Goal: Task Accomplishment & Management: Manage account settings

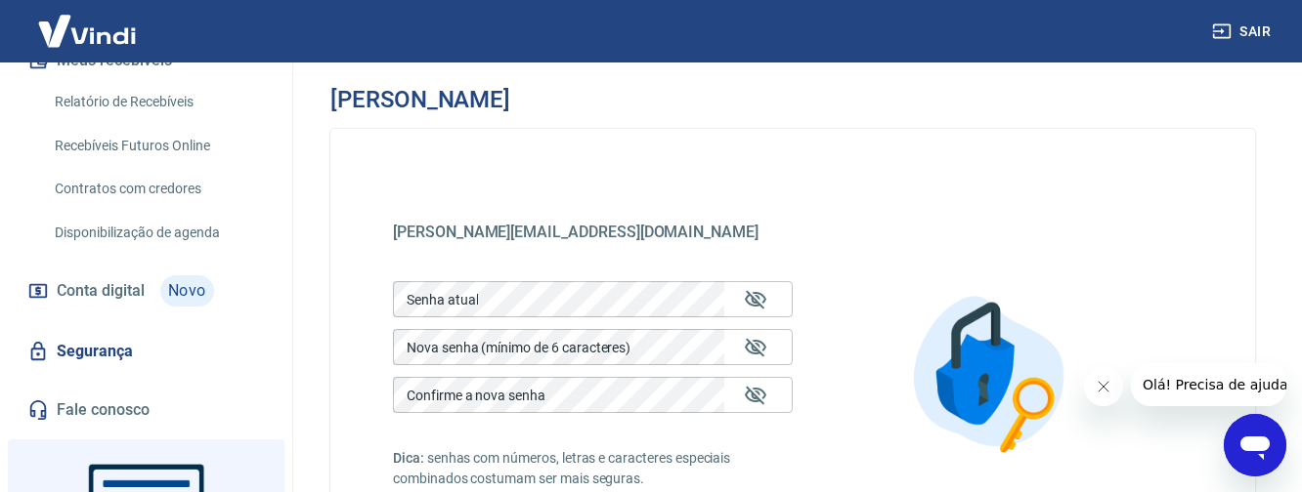
scroll to position [489, 0]
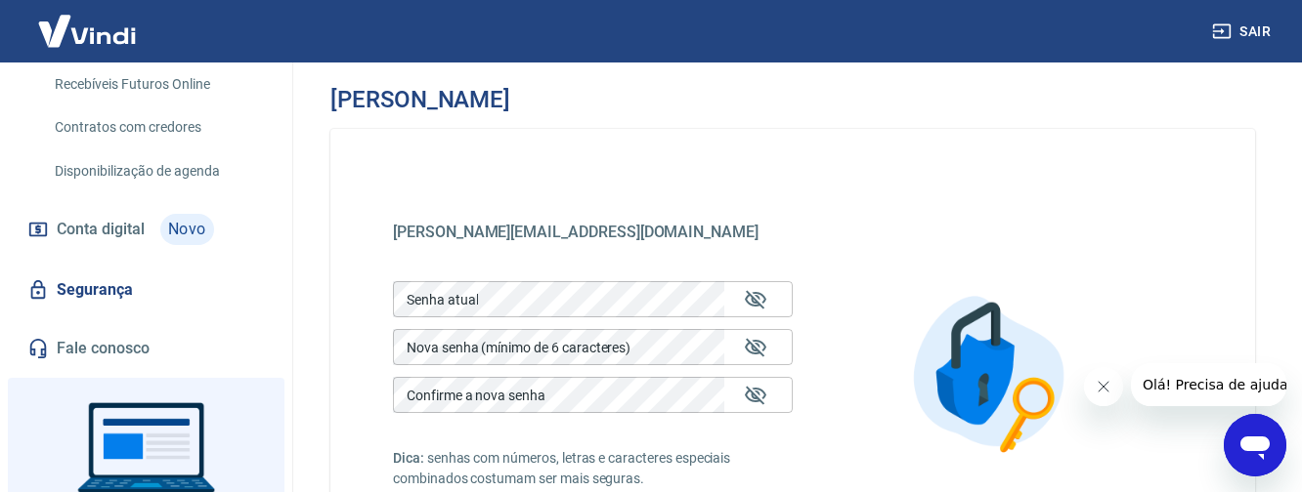
click at [110, 269] on link "Segurança" at bounding box center [145, 290] width 245 height 43
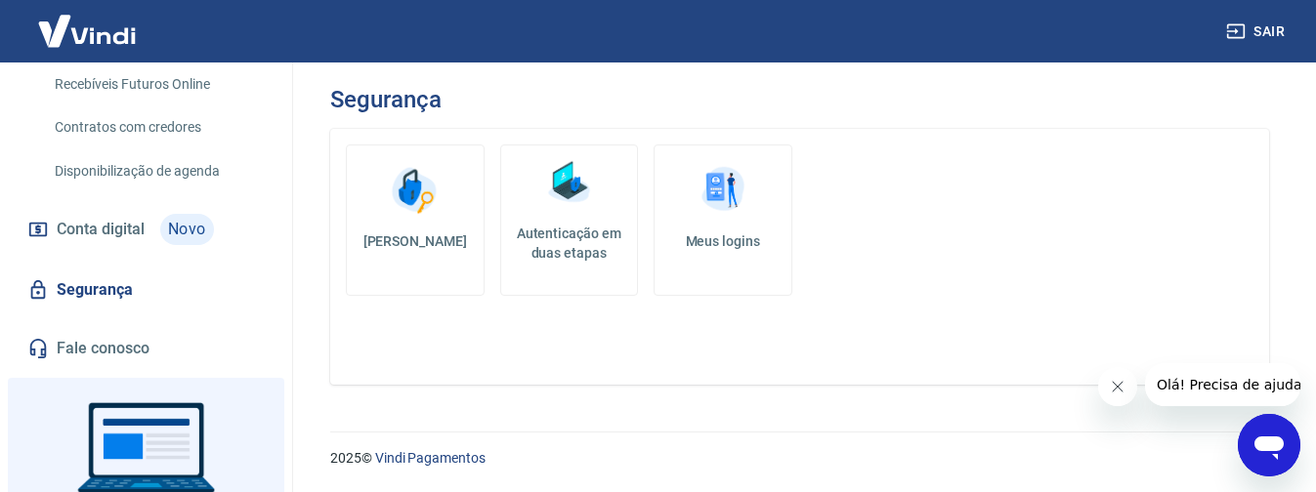
click at [573, 251] on h5 "Autenticação em duas etapas" at bounding box center [569, 243] width 121 height 39
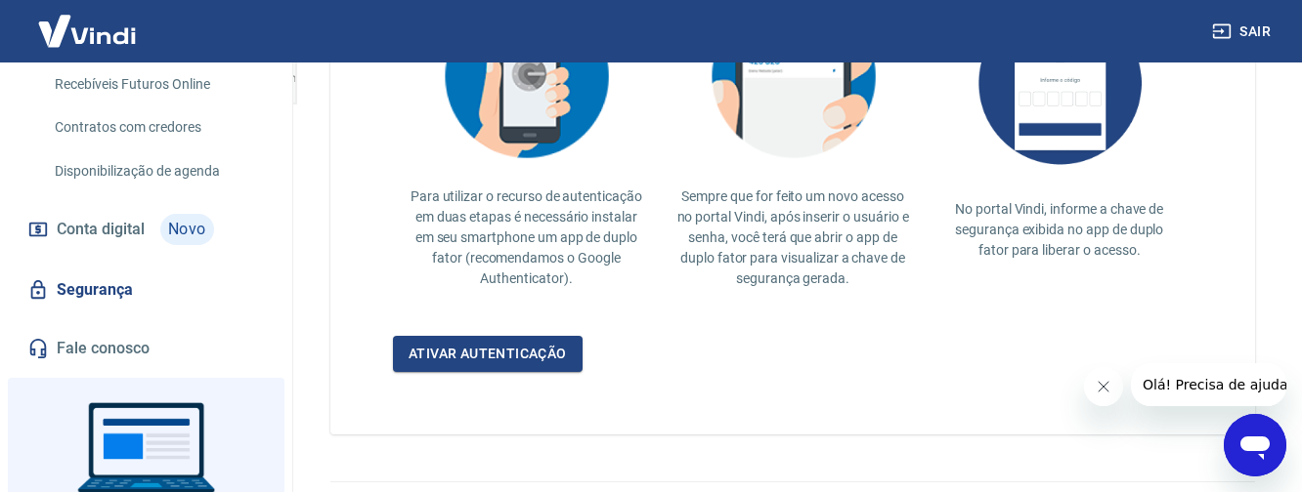
scroll to position [586, 0]
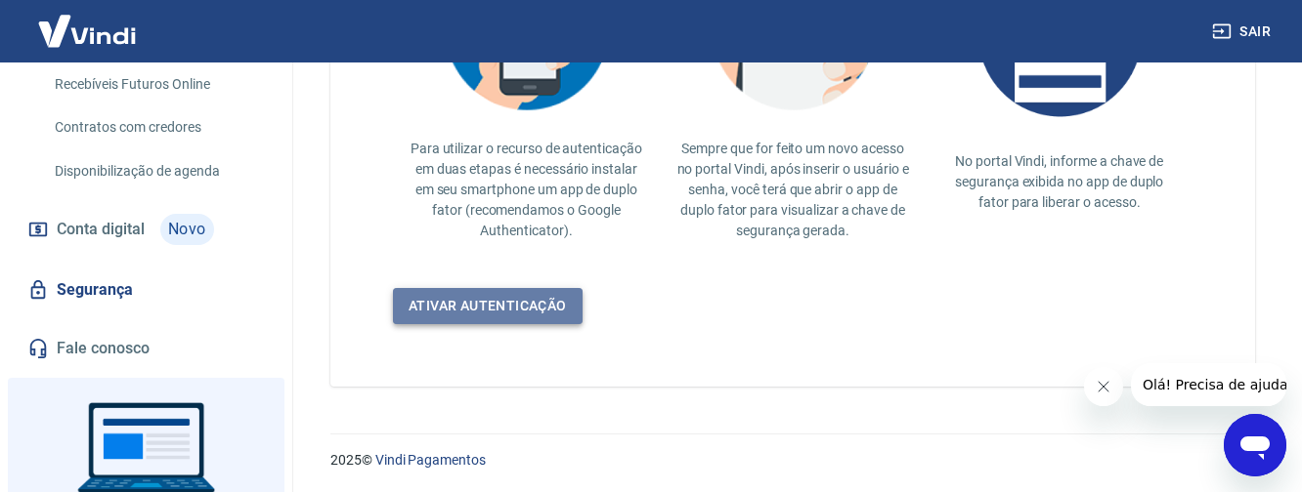
click at [558, 301] on link "Ativar autenticação" at bounding box center [488, 306] width 190 height 36
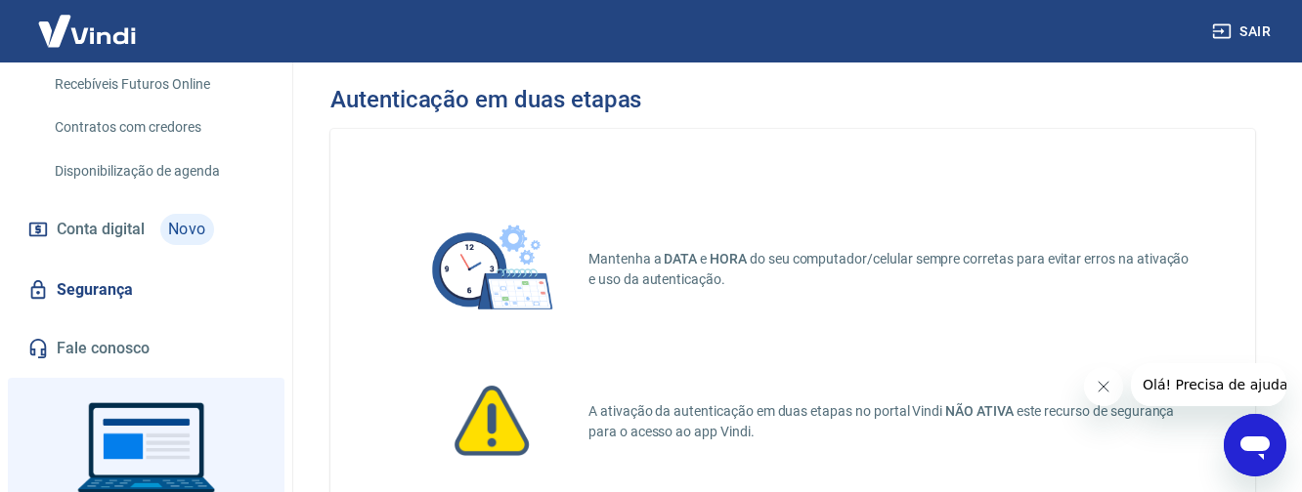
click at [1103, 376] on button "Fechar mensagem da empresa" at bounding box center [1102, 386] width 39 height 39
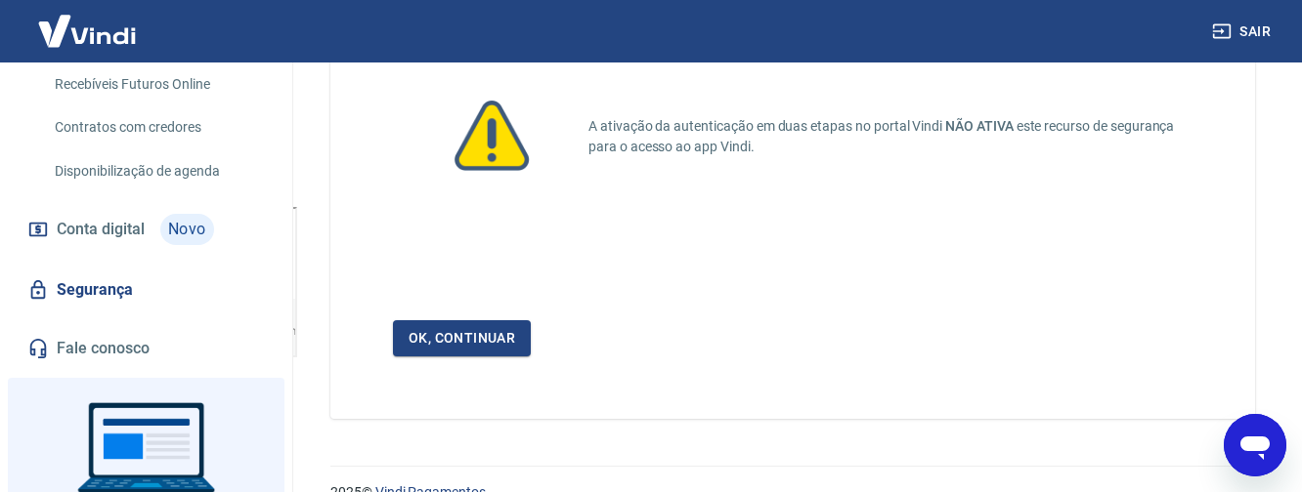
scroll to position [320, 0]
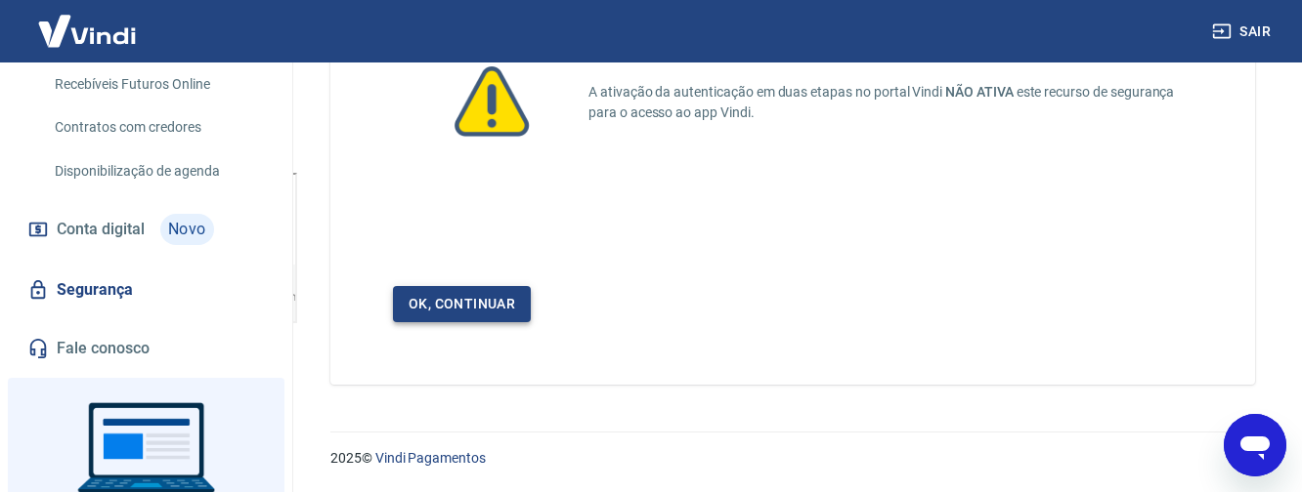
click at [452, 307] on link "Ok, continuar" at bounding box center [462, 304] width 138 height 36
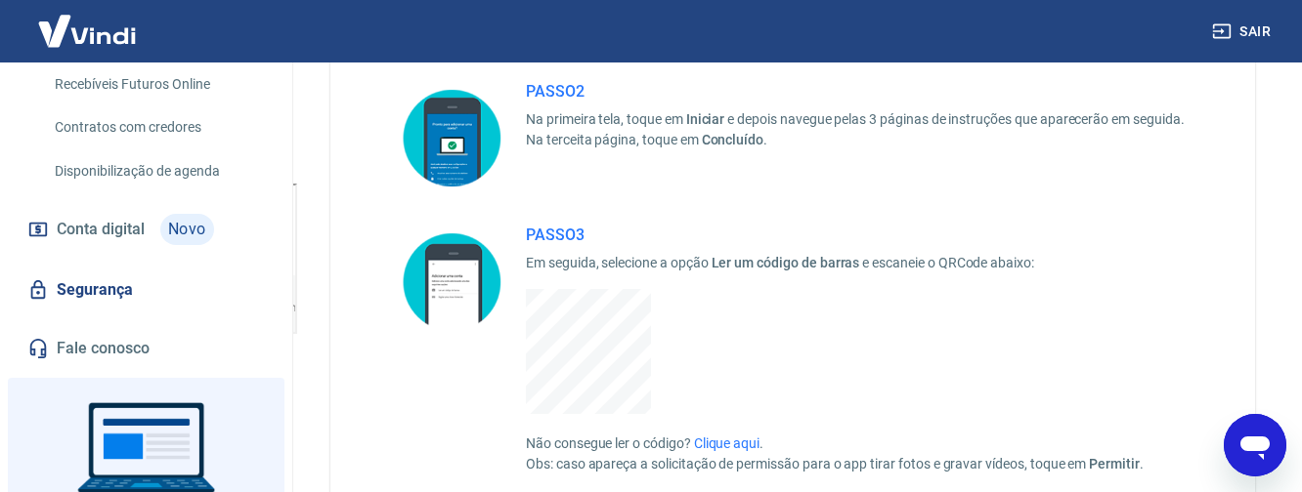
scroll to position [489, 0]
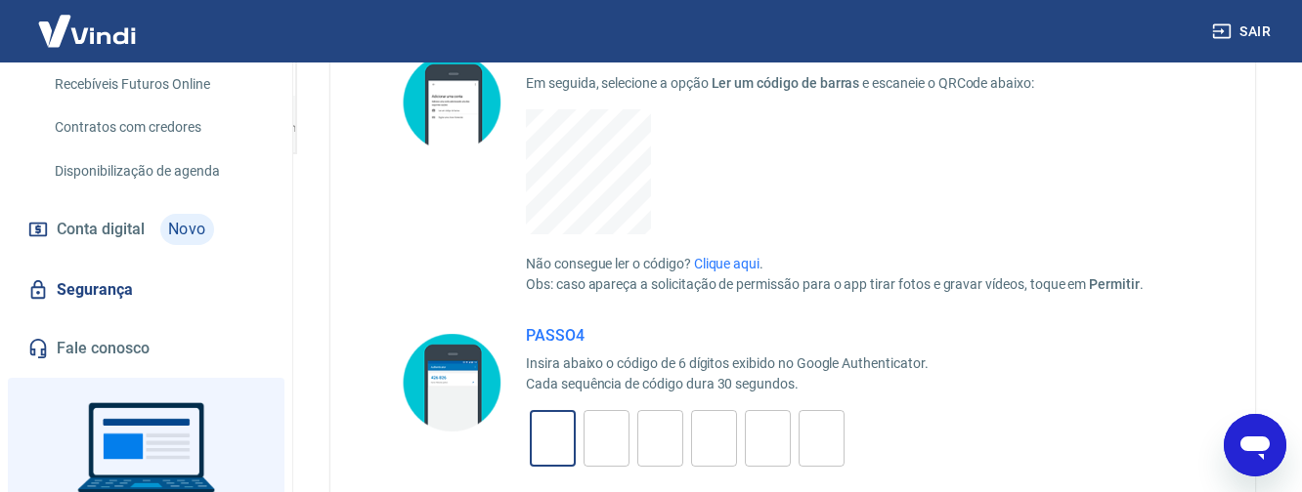
click at [559, 442] on input "tel" at bounding box center [553, 439] width 46 height 42
type input "7"
type input "6"
type input "1"
type input "7"
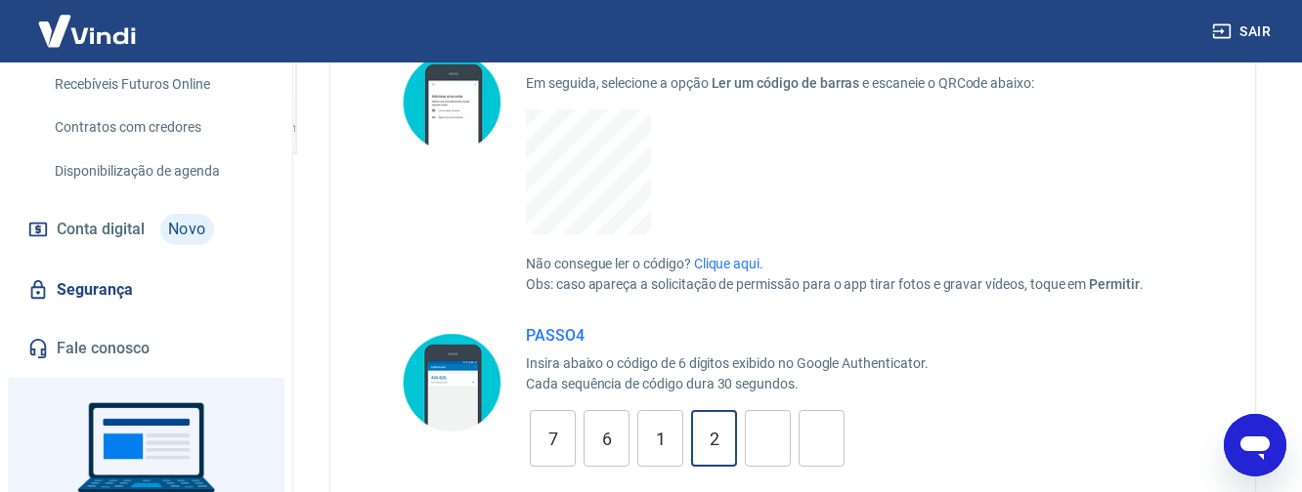
type input "2"
type input "7"
type input "9"
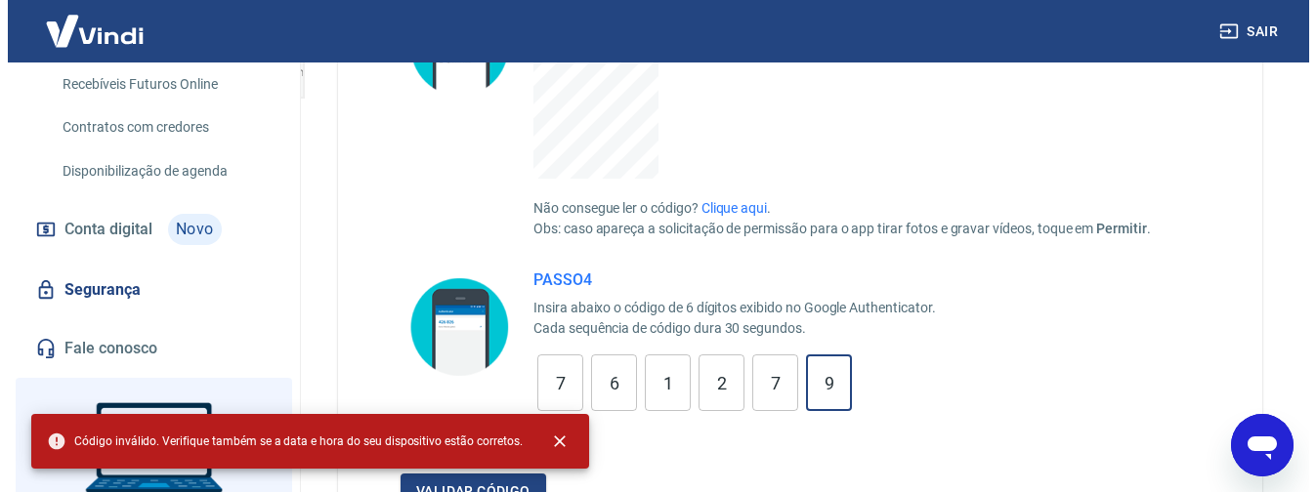
scroll to position [684, 0]
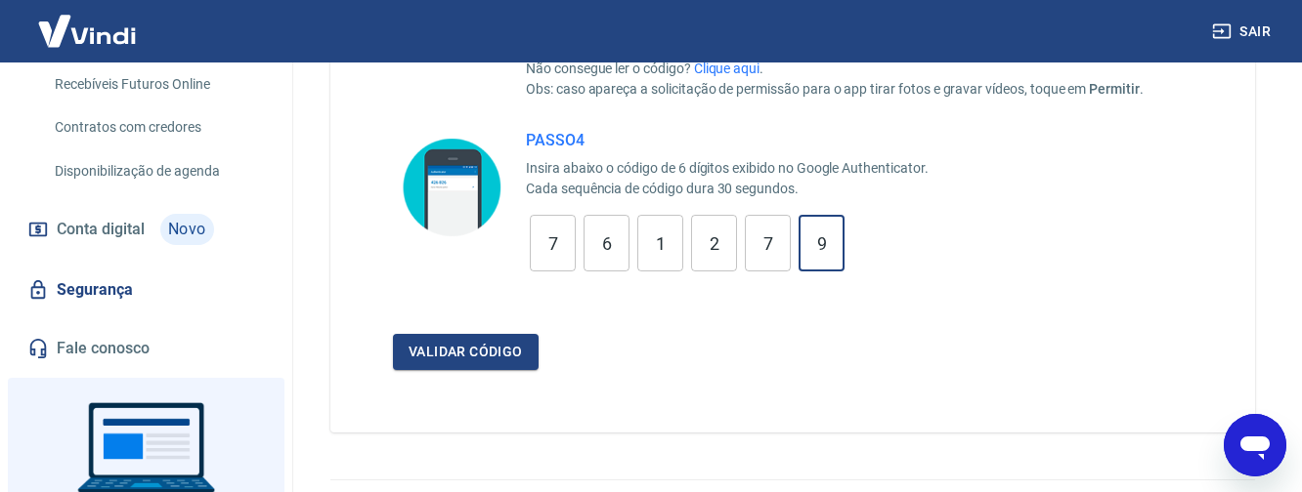
click at [567, 246] on input "7" at bounding box center [553, 244] width 46 height 42
type input "7"
type input "5"
type input "2"
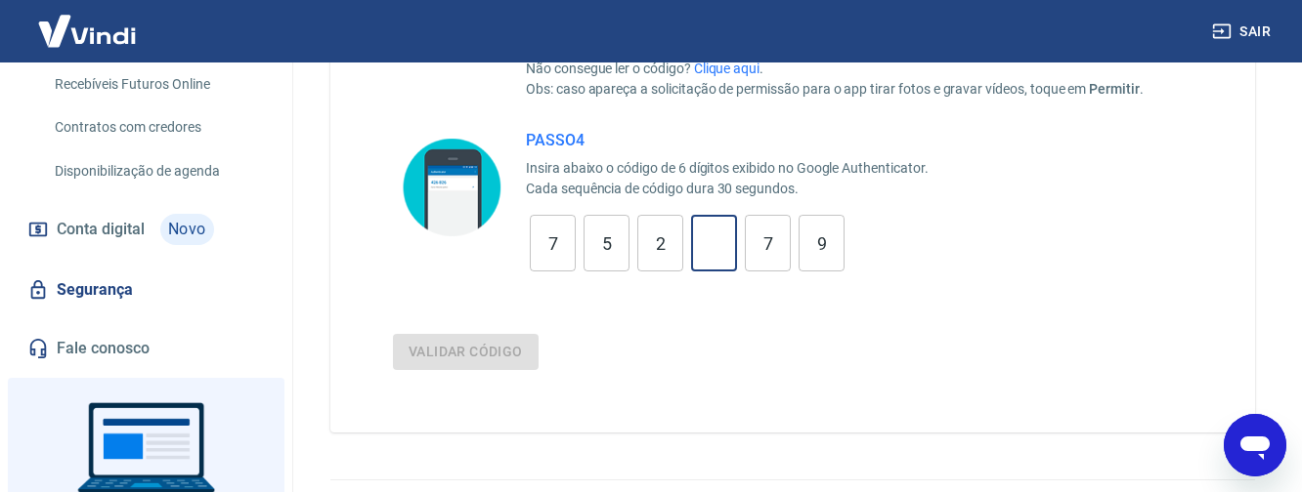
type input "2"
type input "5"
type input "7"
type input "2"
type input "4"
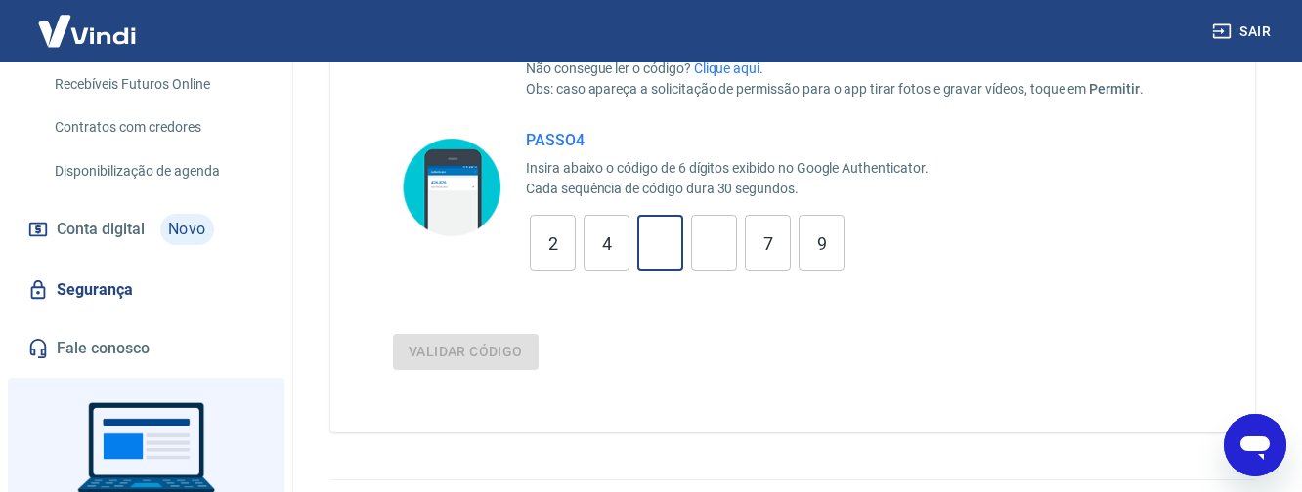
type input "7"
type input "2"
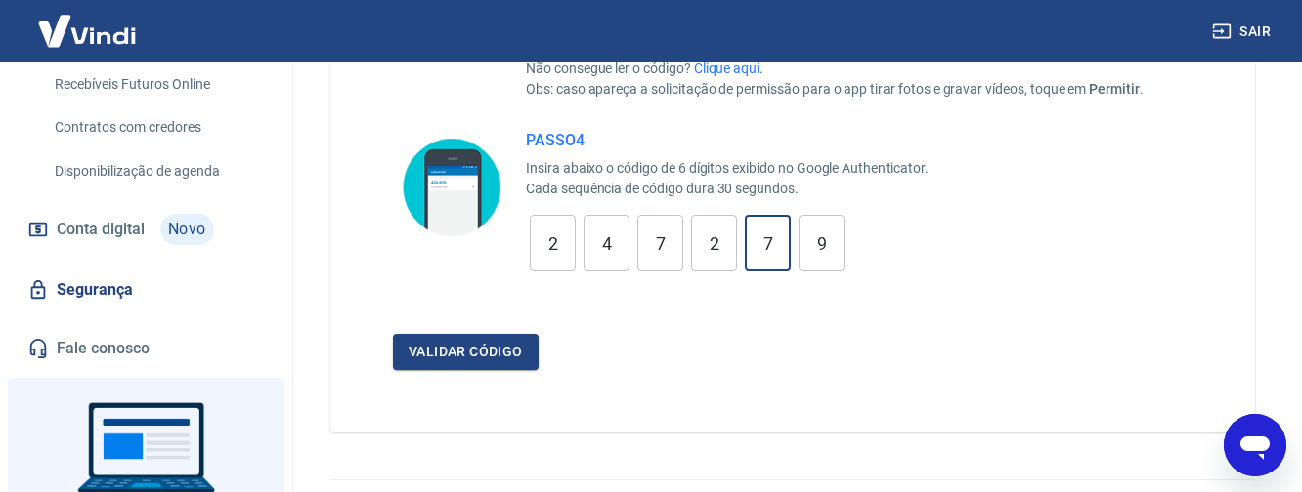
type input "9"
type input "1"
click at [393, 334] on button "Validar código" at bounding box center [466, 352] width 146 height 36
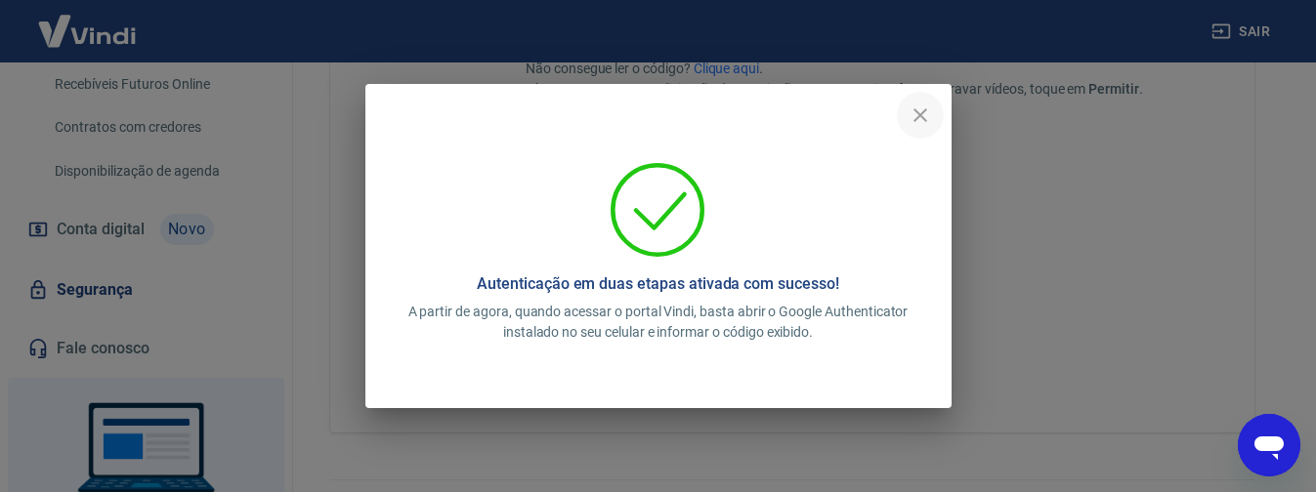
click at [920, 104] on icon "close" at bounding box center [920, 115] width 23 height 23
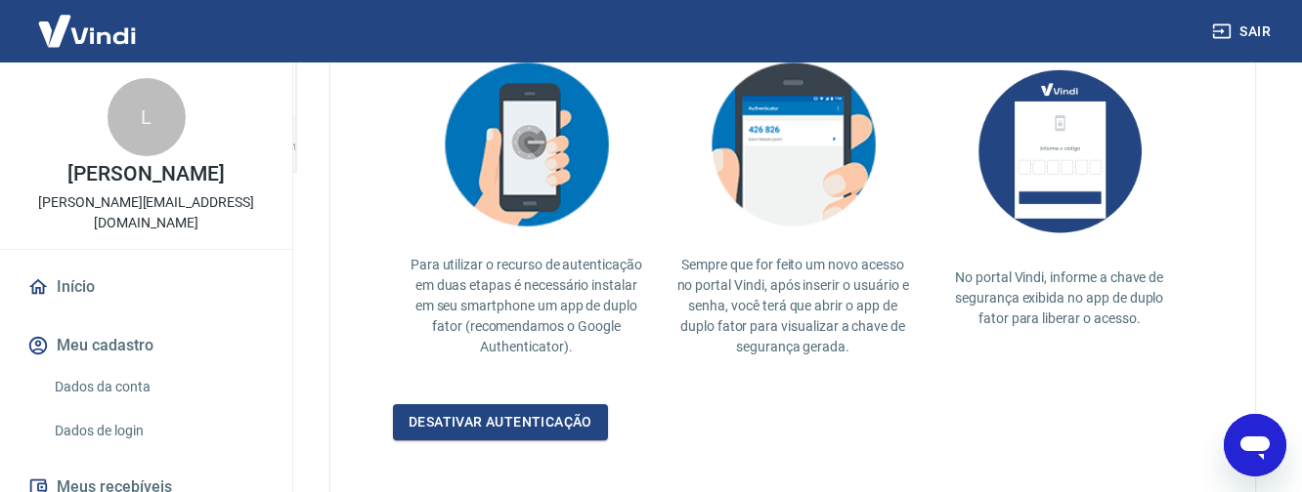
scroll to position [489, 0]
